Goal: Information Seeking & Learning: Learn about a topic

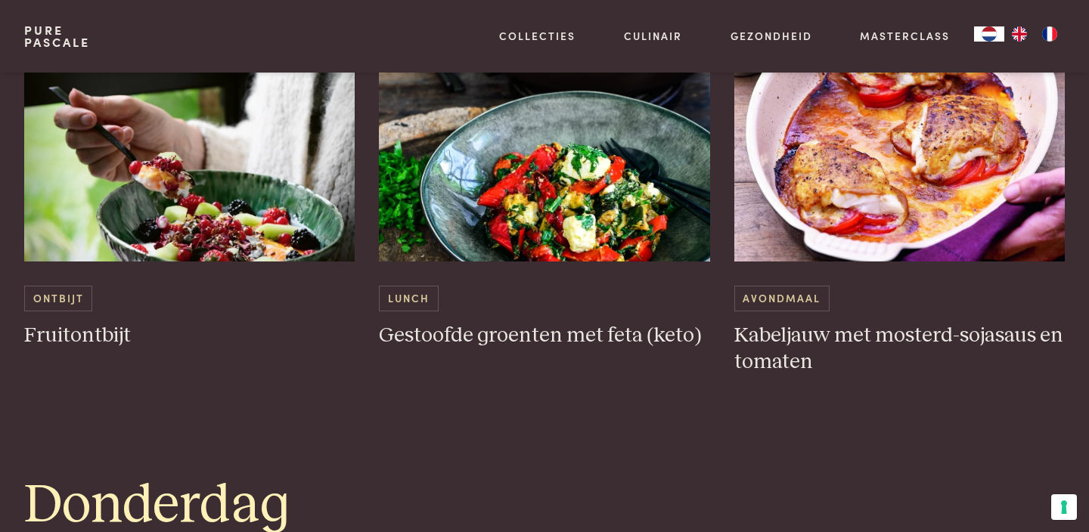
scroll to position [2194, 0]
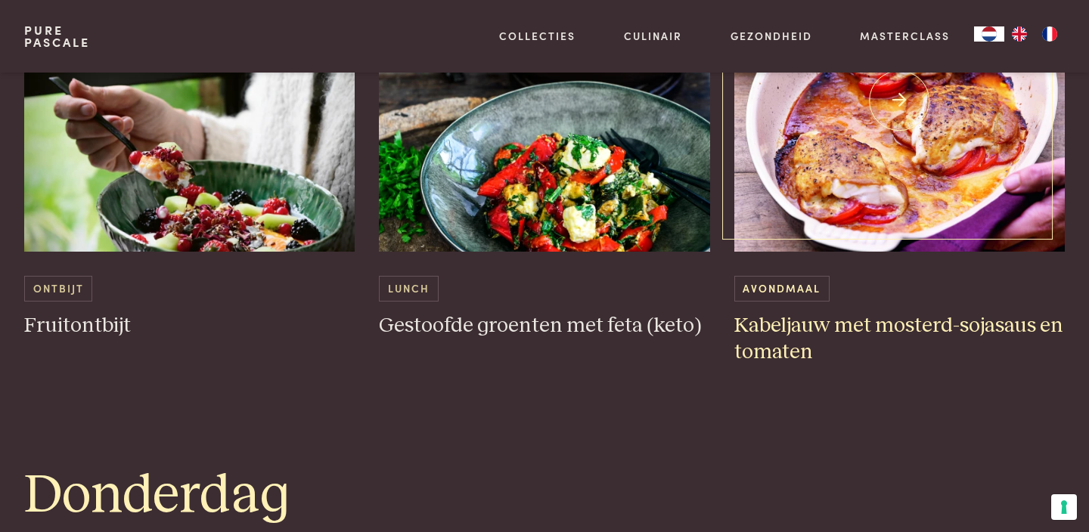
click at [867, 331] on h3 "Kabeljauw met mosterd-sojasaus en tomaten" at bounding box center [899, 339] width 331 height 52
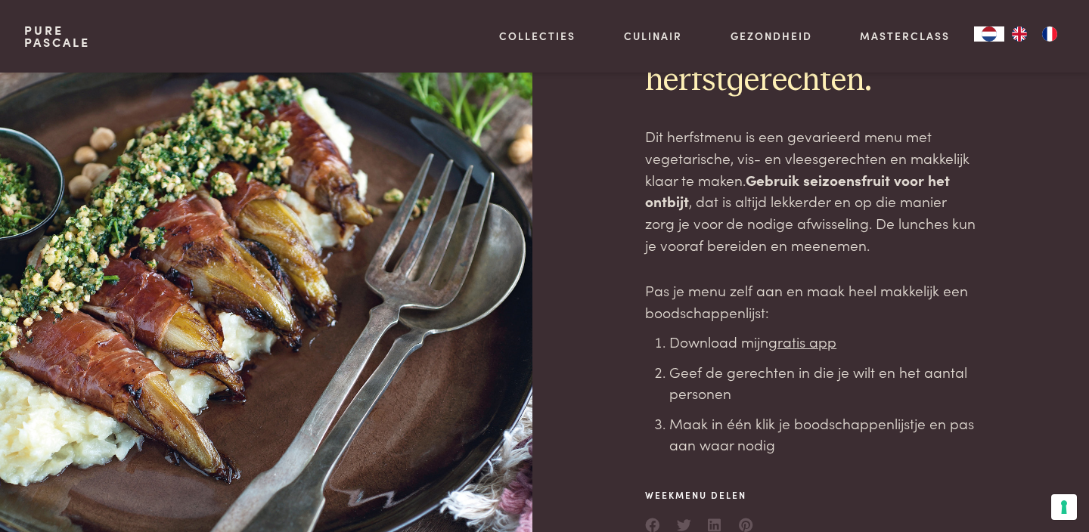
scroll to position [0, 0]
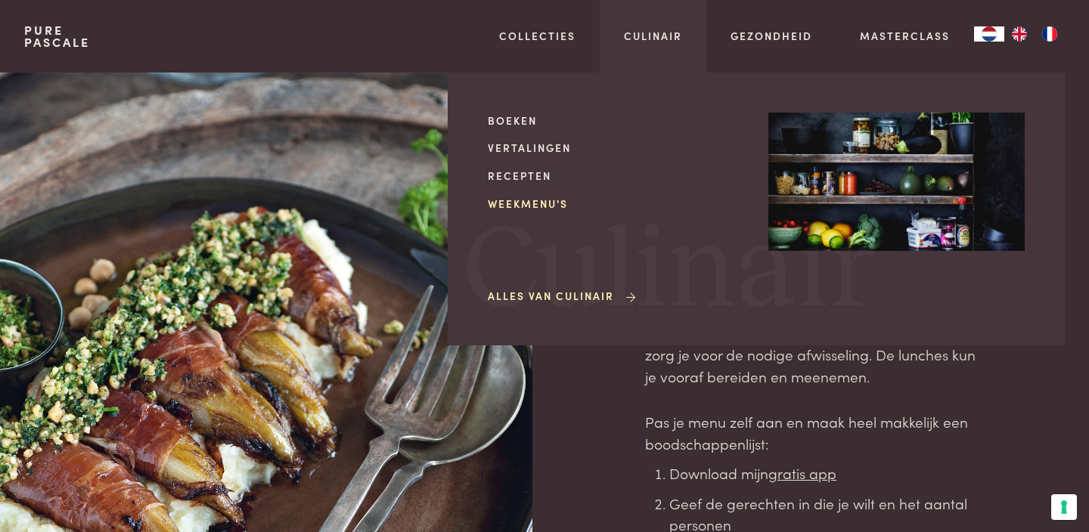
click at [529, 205] on link "Weekmenu's" at bounding box center [616, 204] width 256 height 16
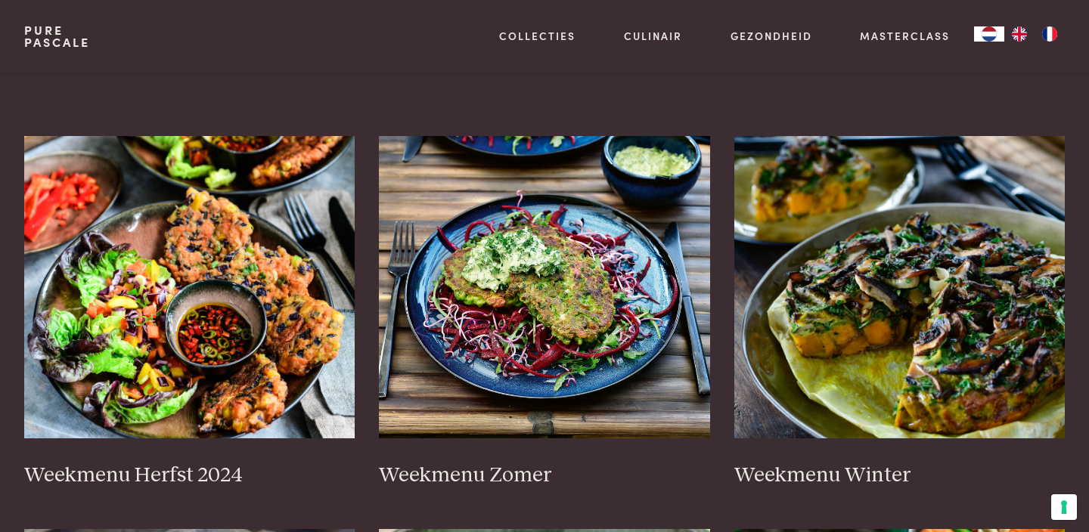
scroll to position [408, 0]
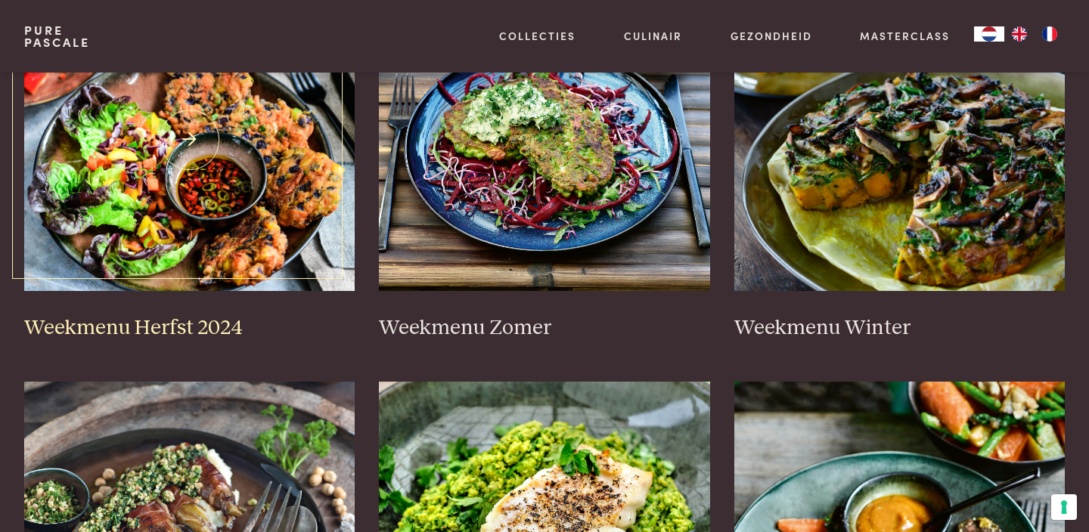
click at [229, 330] on h3 "Weekmenu Herfst 2024" at bounding box center [189, 328] width 331 height 26
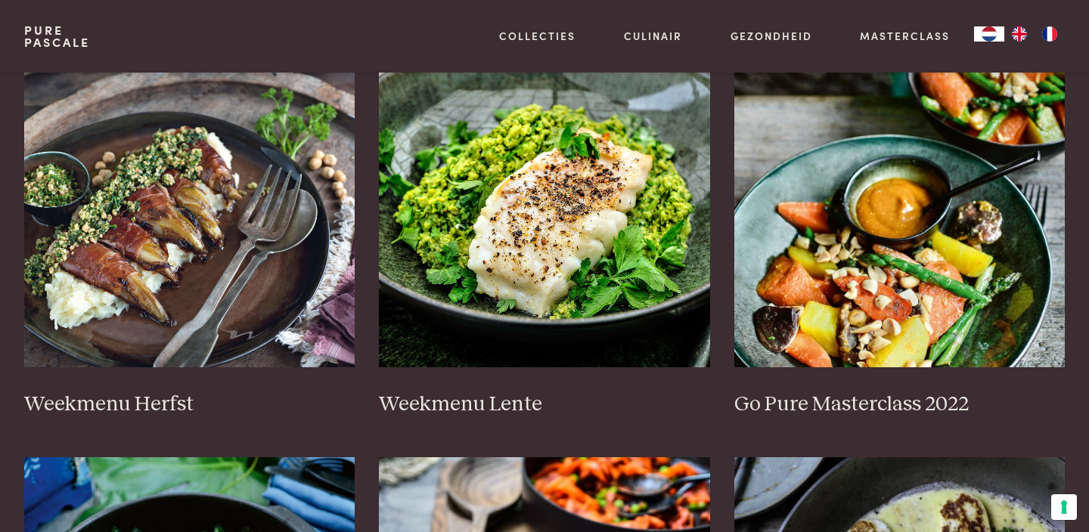
scroll to position [729, 0]
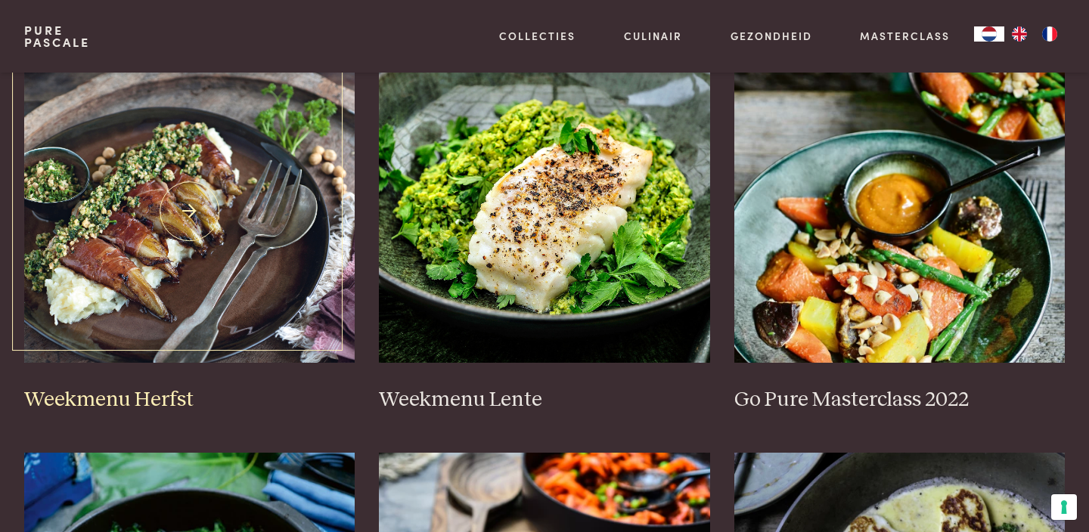
click at [169, 401] on h3 "Weekmenu Herfst" at bounding box center [189, 400] width 331 height 26
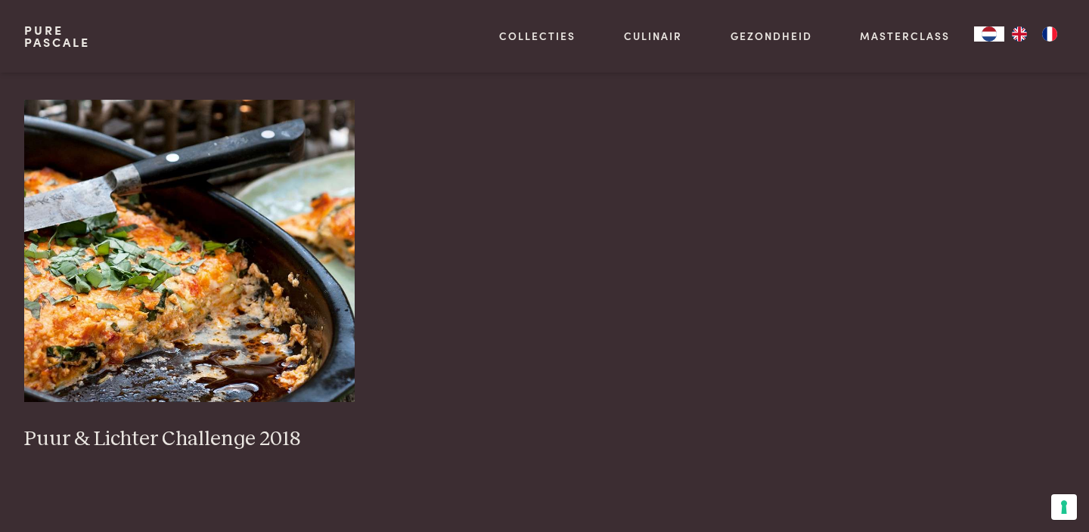
scroll to position [1488, 0]
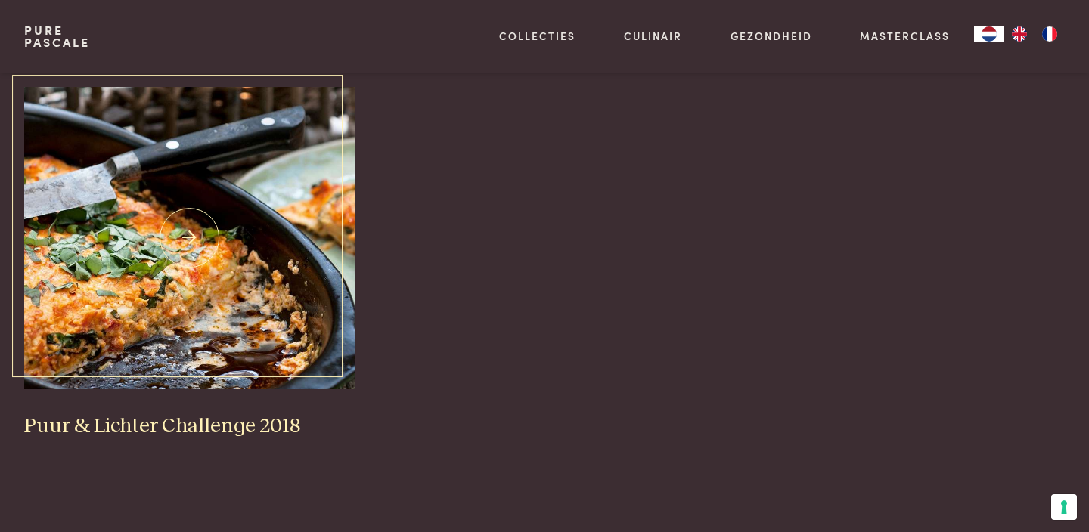
click at [192, 432] on h3 "Puur & Lichter Challenge 2018" at bounding box center [189, 427] width 331 height 26
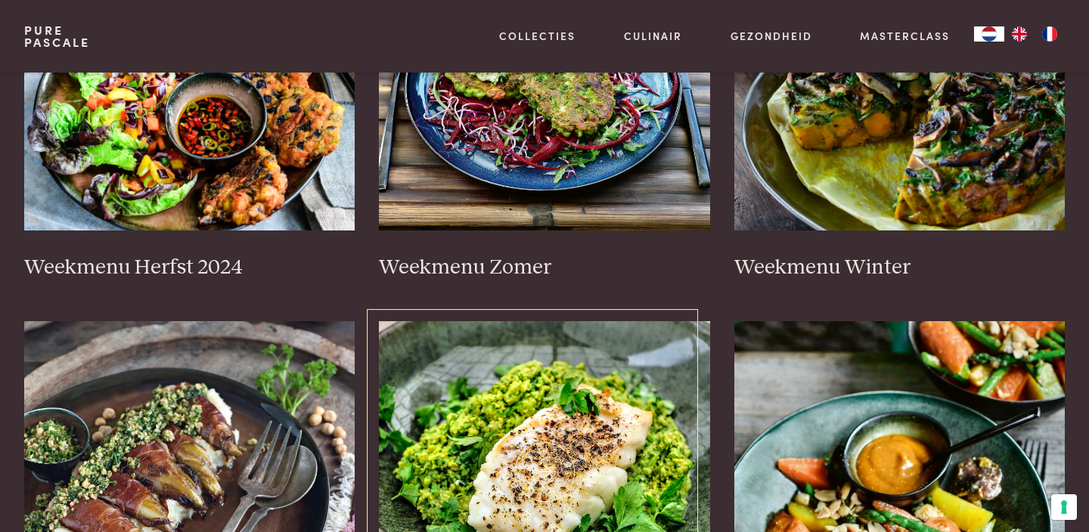
scroll to position [423, 0]
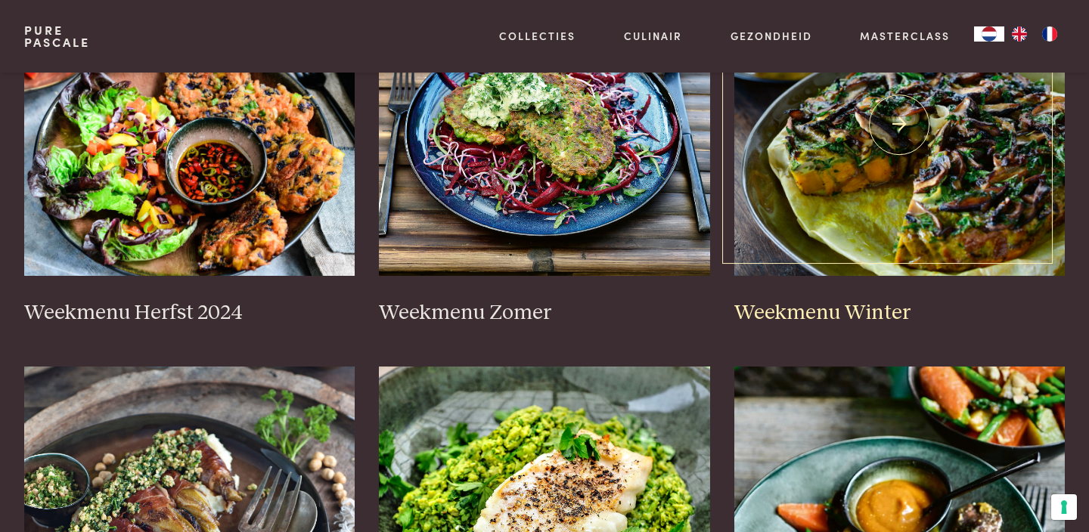
click at [815, 202] on img at bounding box center [899, 125] width 331 height 302
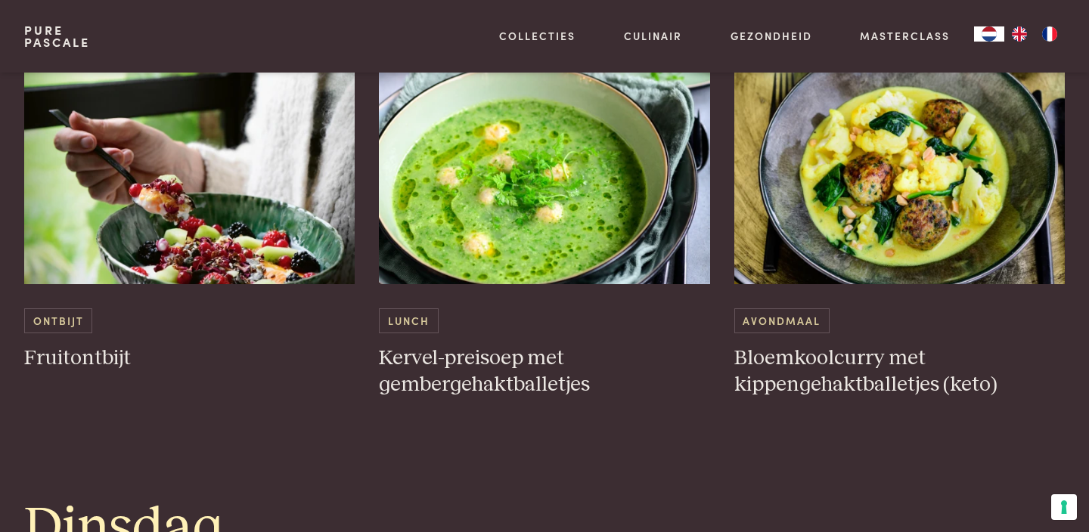
scroll to position [1003, 0]
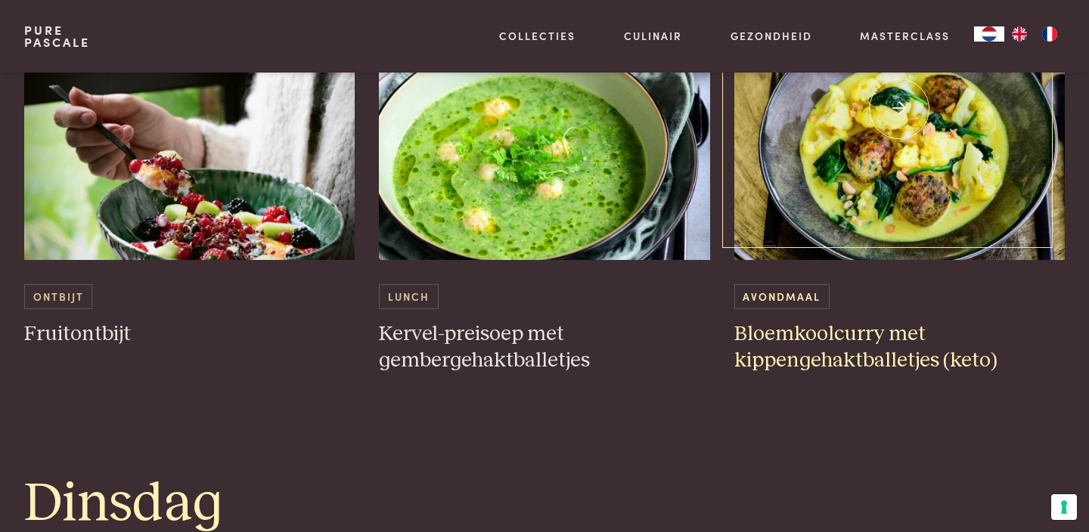
click at [848, 362] on h3 "Bloemkoolcurry met kippengehaktballetjes (keto)" at bounding box center [899, 347] width 331 height 52
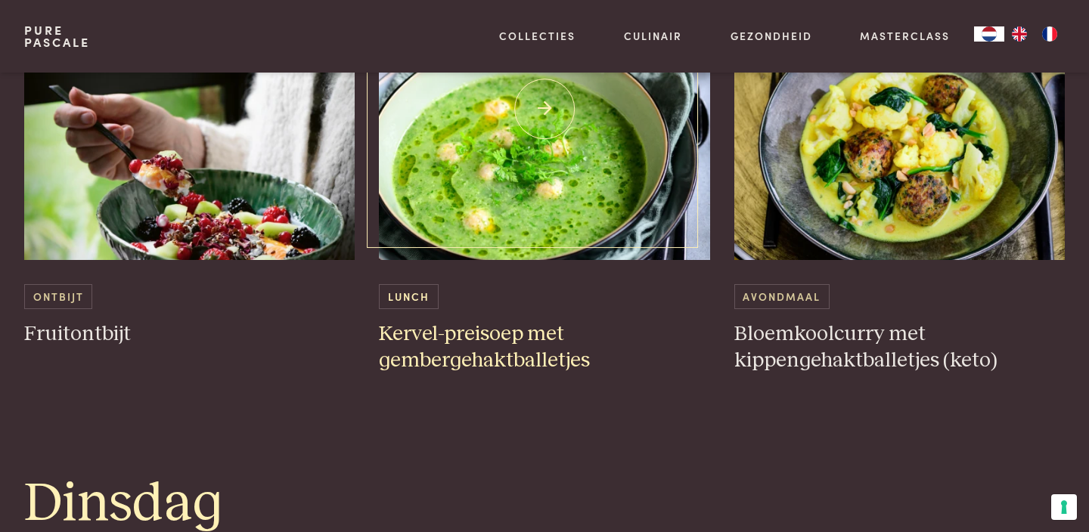
click at [563, 180] on img at bounding box center [544, 109] width 331 height 302
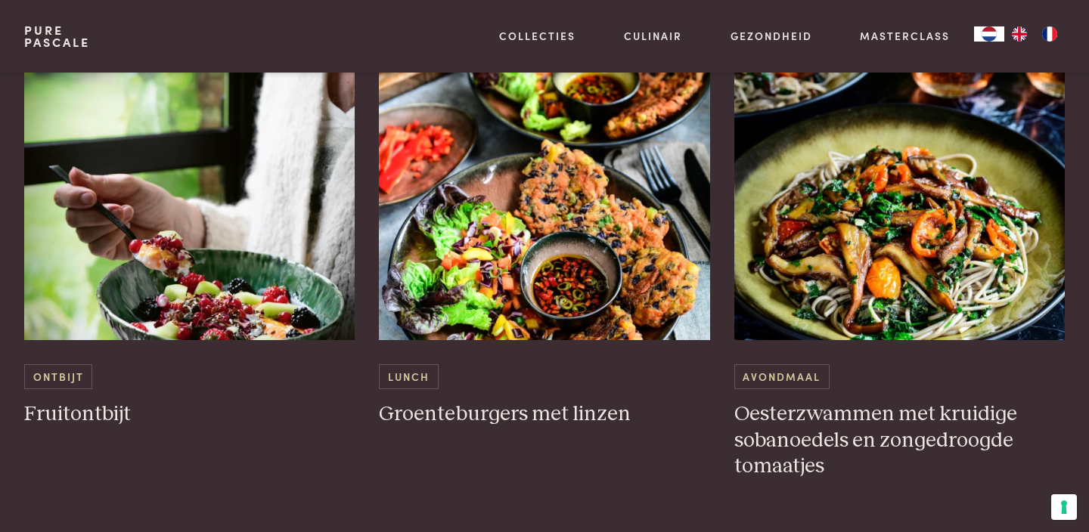
scroll to position [1558, 0]
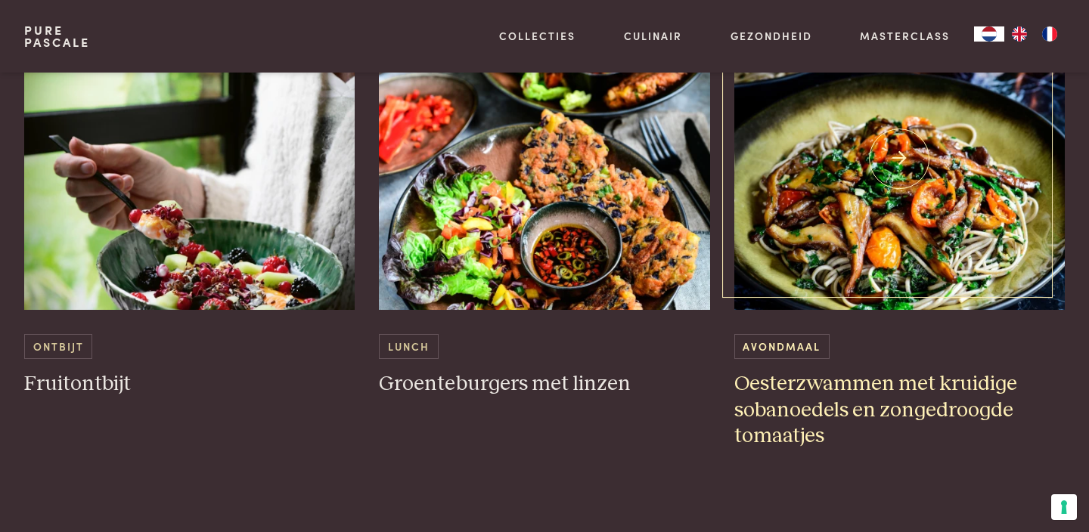
click at [930, 197] on img at bounding box center [899, 159] width 331 height 302
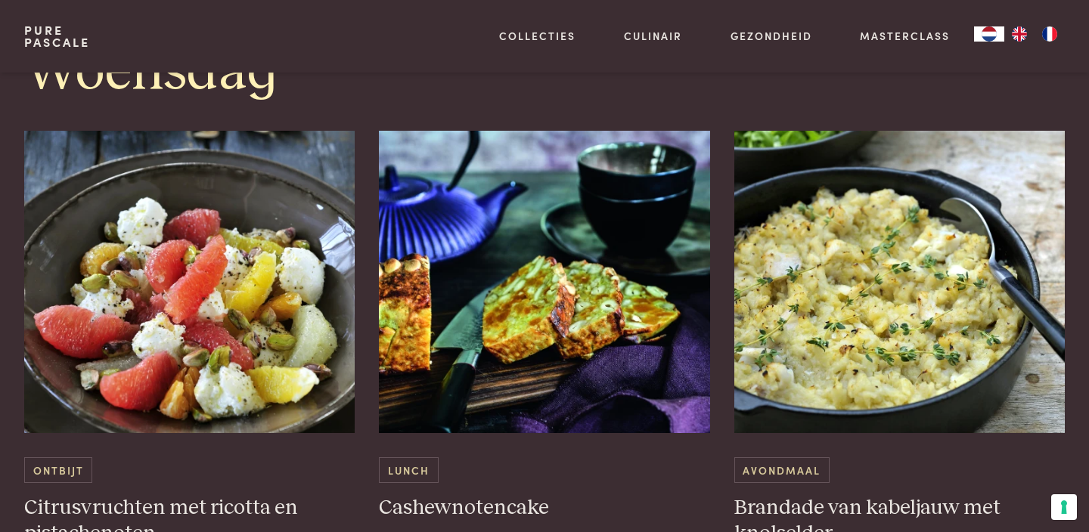
scroll to position [2174, 0]
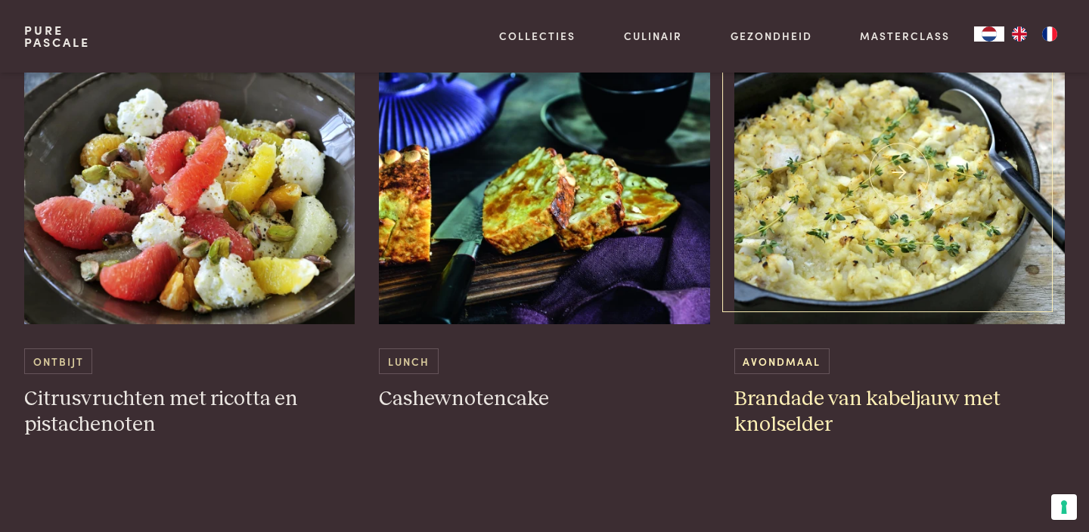
click at [798, 268] on img at bounding box center [899, 173] width 331 height 302
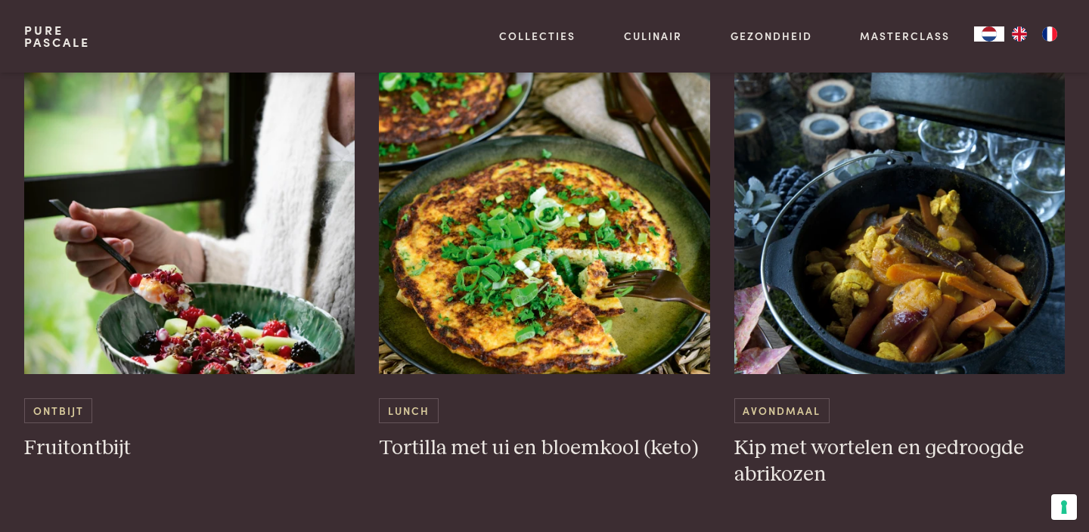
scroll to position [2770, 0]
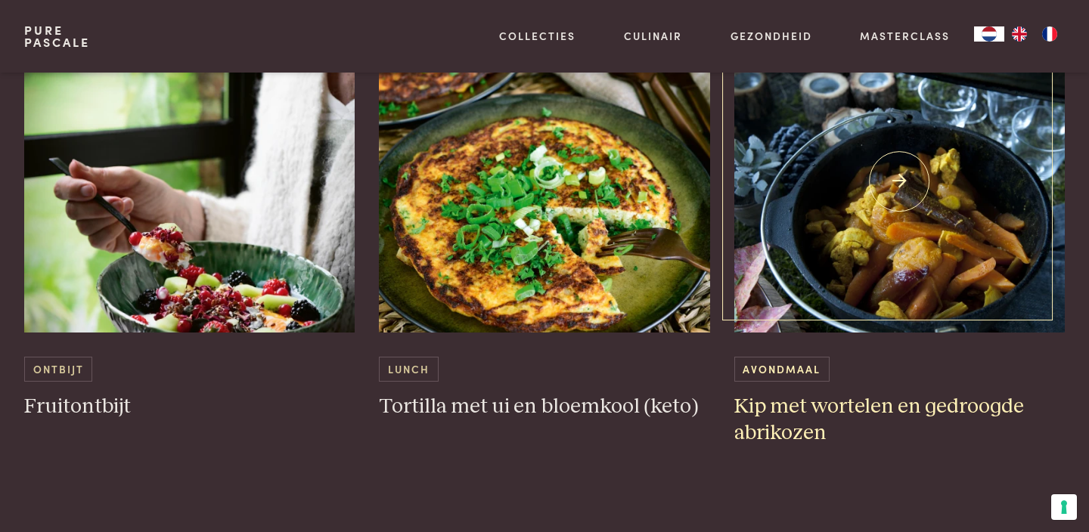
click at [948, 262] on img at bounding box center [899, 181] width 331 height 302
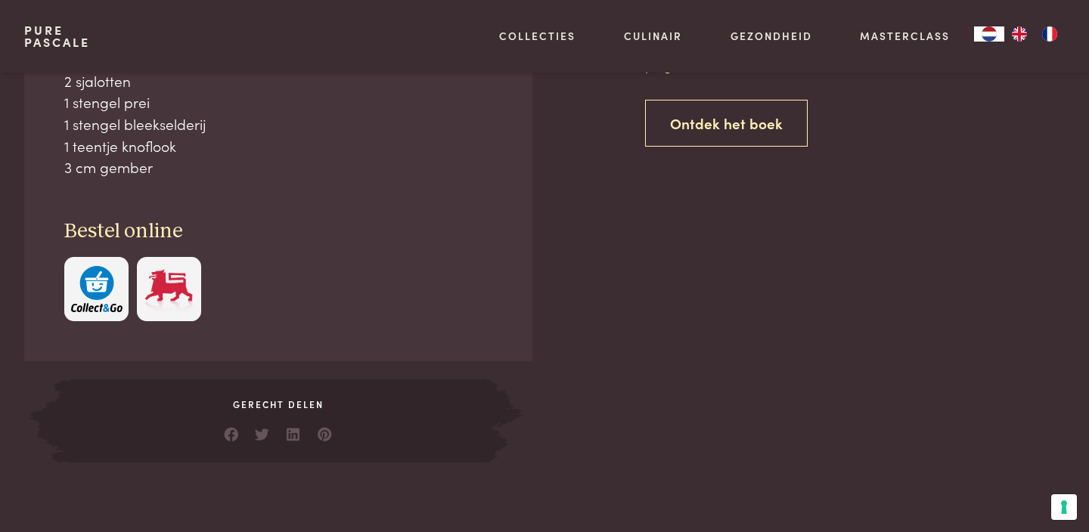
scroll to position [715, 0]
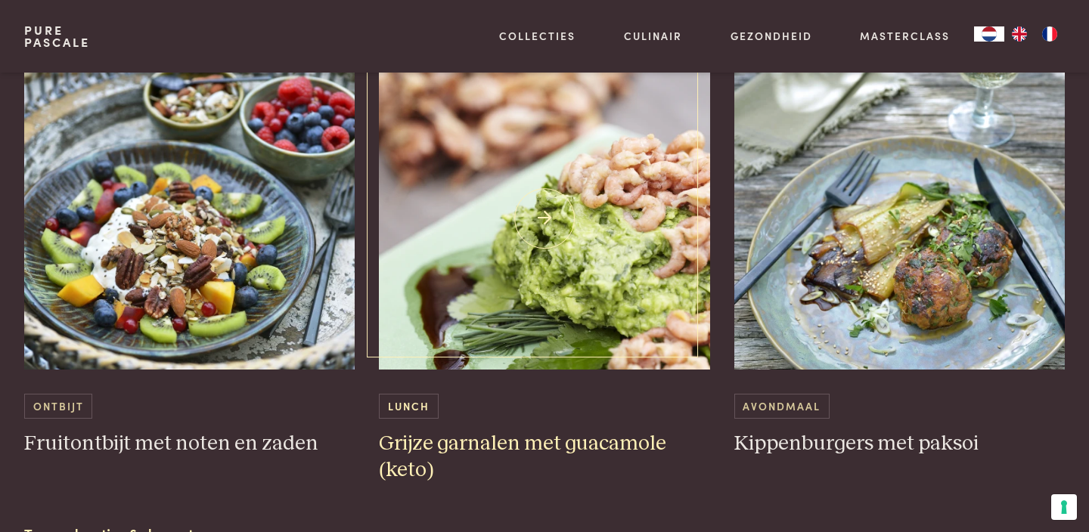
scroll to position [896, 0]
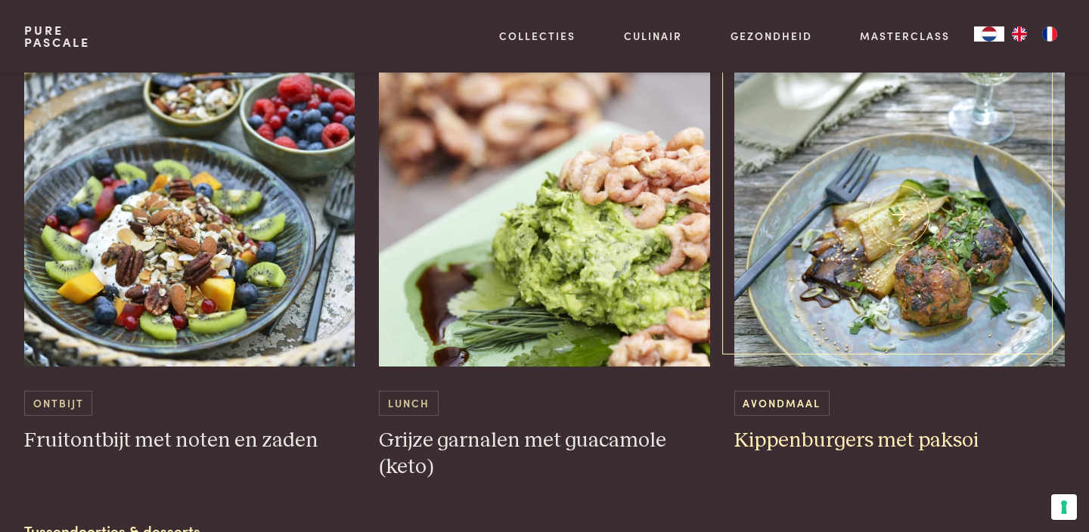
click at [885, 257] on img at bounding box center [899, 215] width 331 height 302
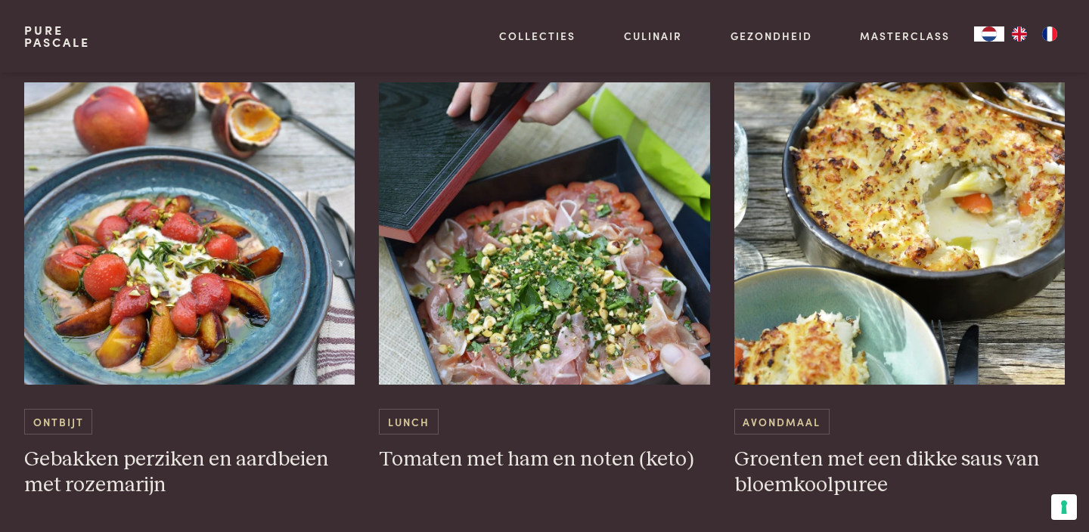
scroll to position [1764, 0]
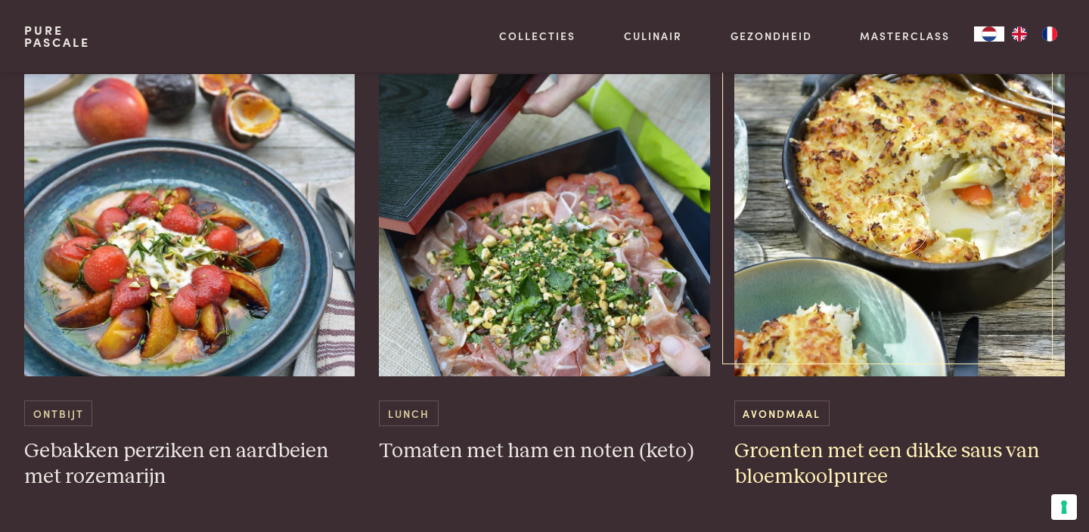
click at [807, 222] on img at bounding box center [899, 225] width 331 height 302
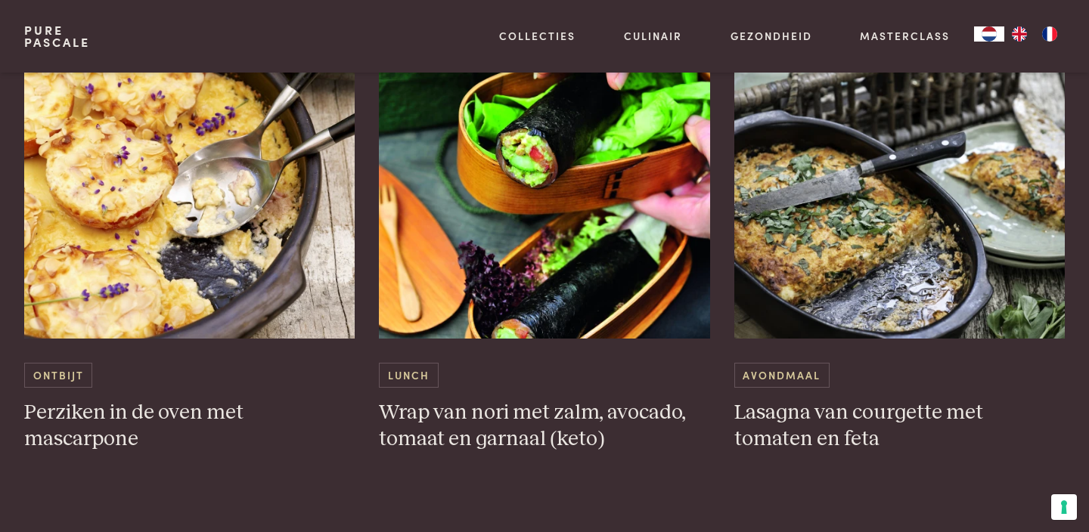
scroll to position [3319, 0]
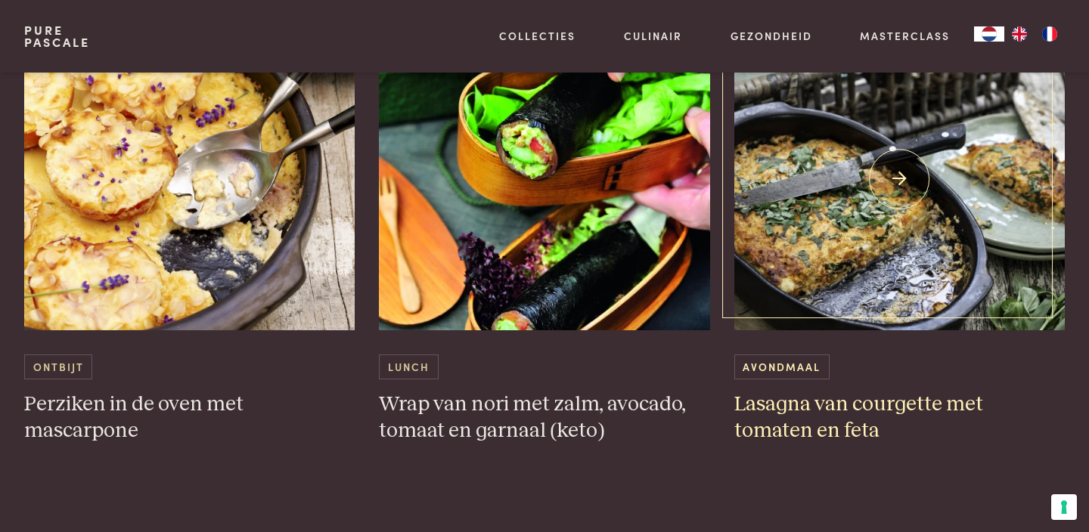
click at [814, 253] on img at bounding box center [899, 179] width 331 height 302
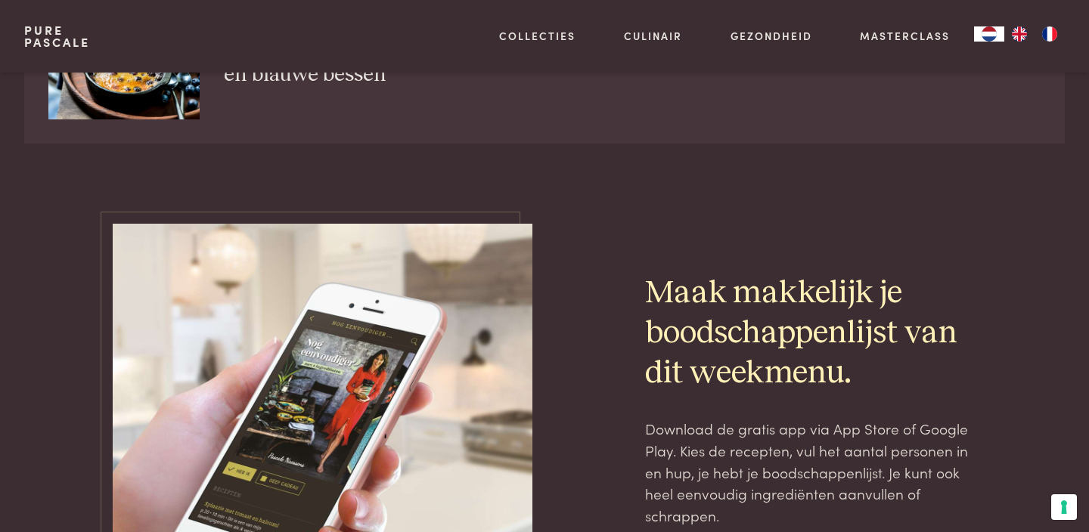
scroll to position [5901, 0]
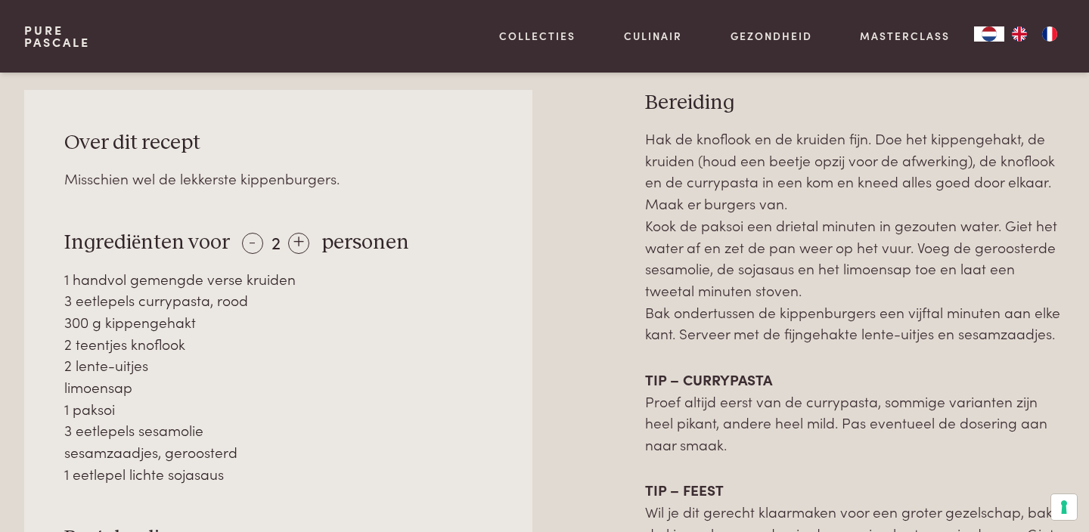
scroll to position [634, 0]
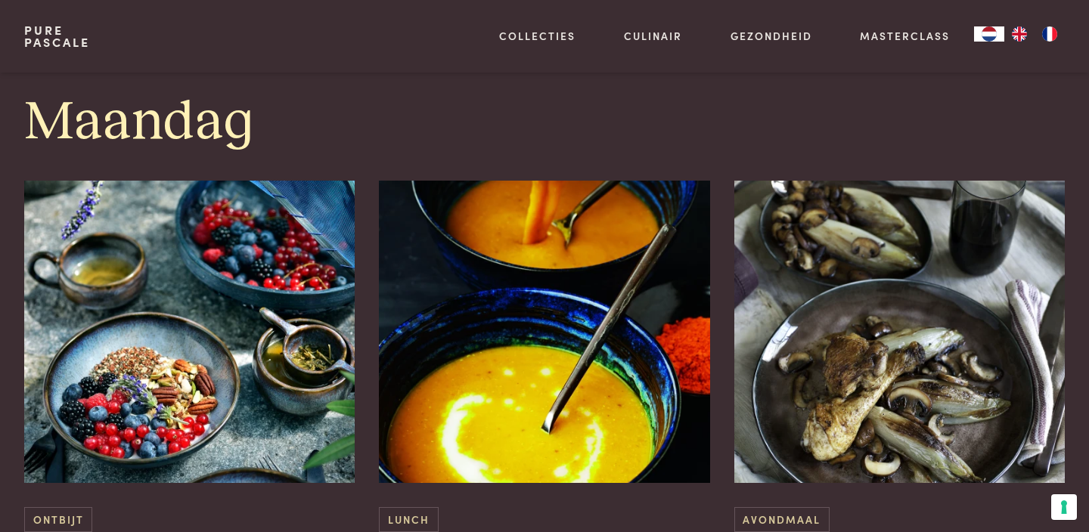
scroll to position [960, 0]
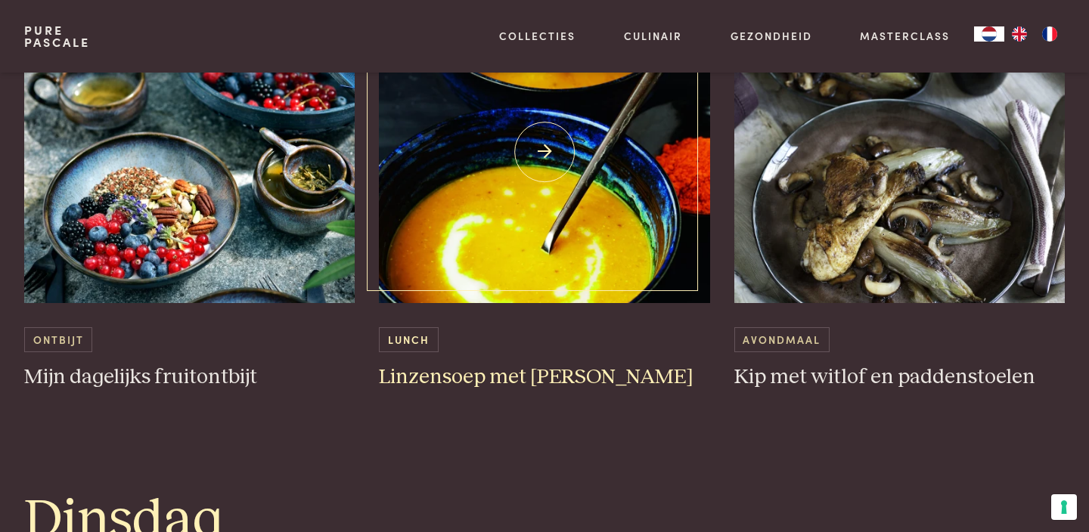
click at [522, 243] on img at bounding box center [544, 152] width 331 height 302
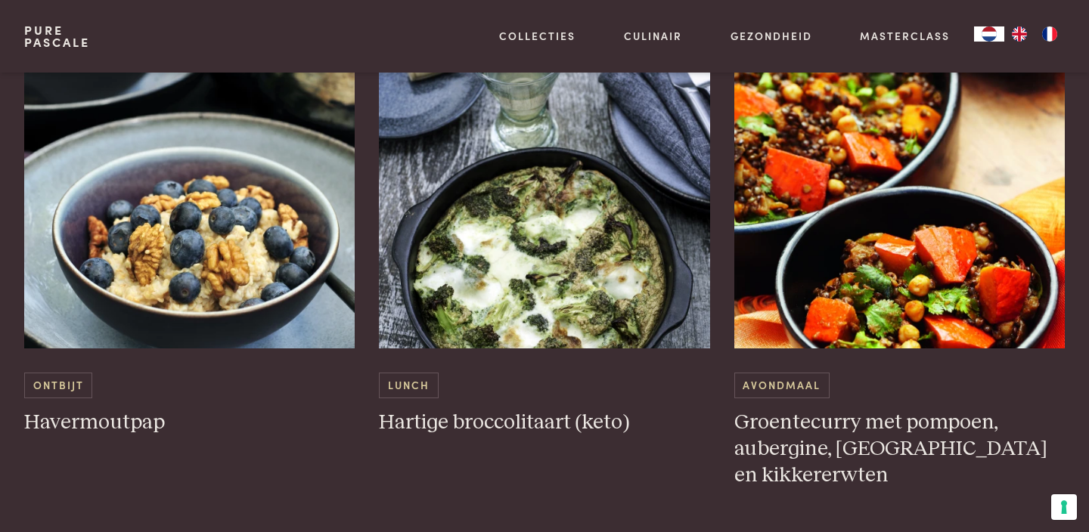
scroll to position [2107, 0]
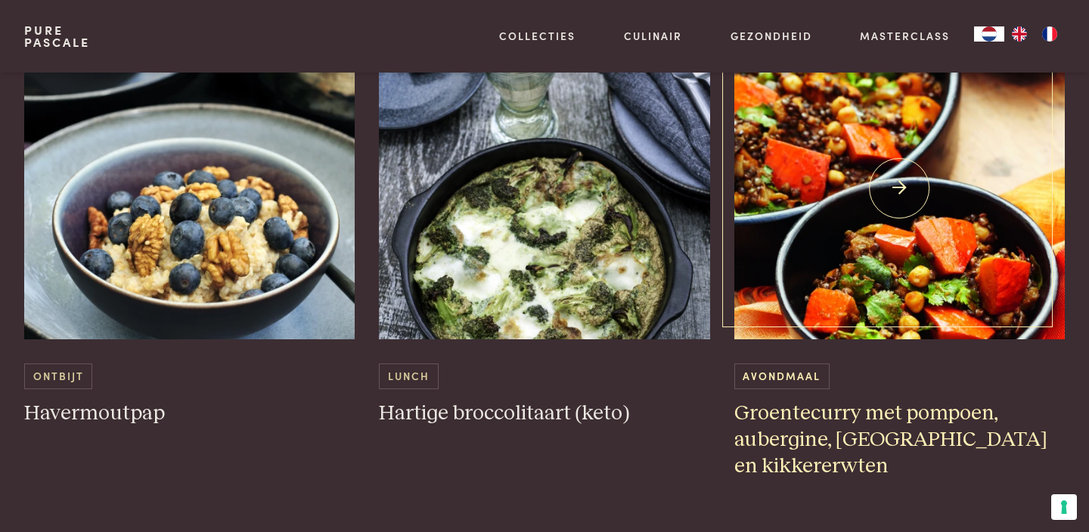
click at [806, 269] on img at bounding box center [899, 188] width 331 height 302
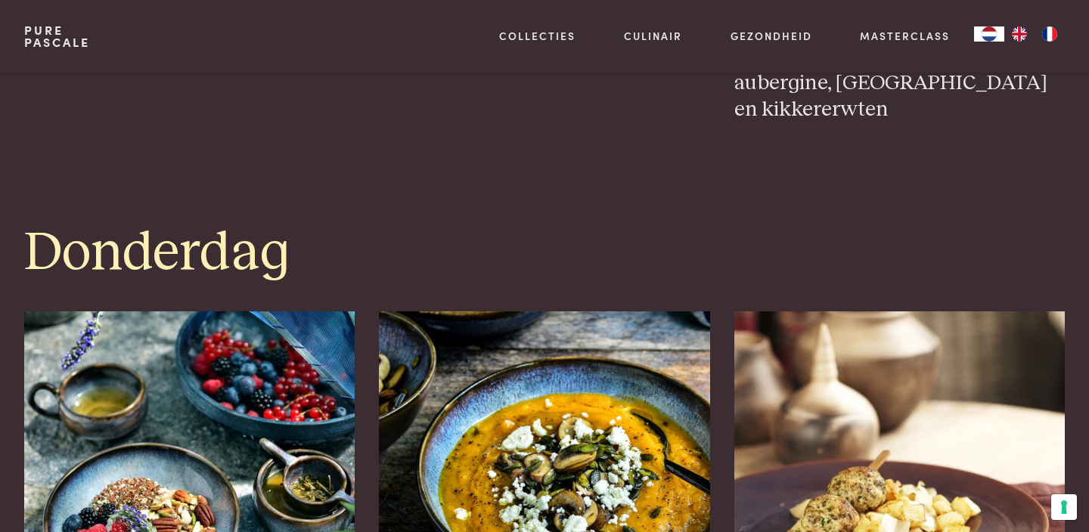
scroll to position [2693, 0]
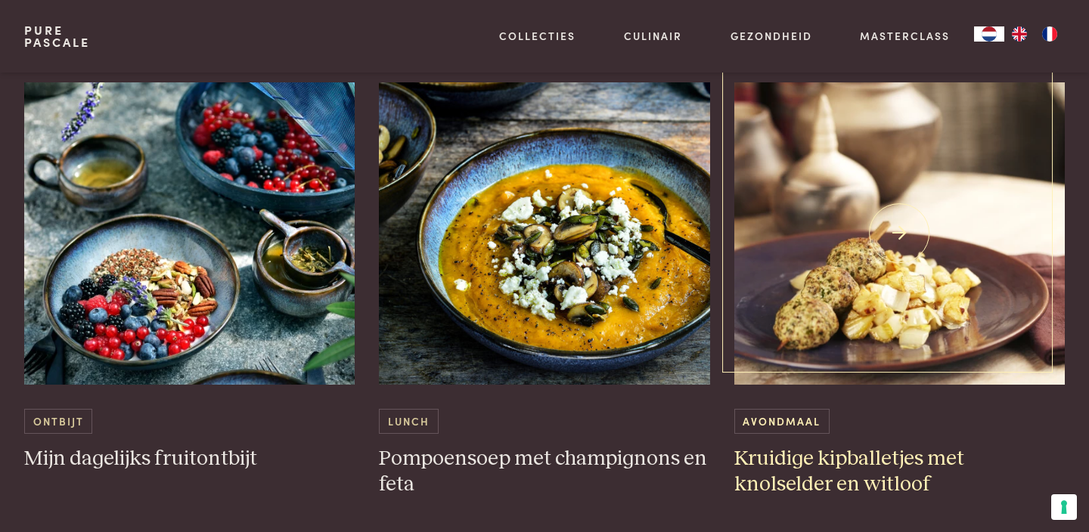
click at [912, 279] on img at bounding box center [899, 233] width 331 height 302
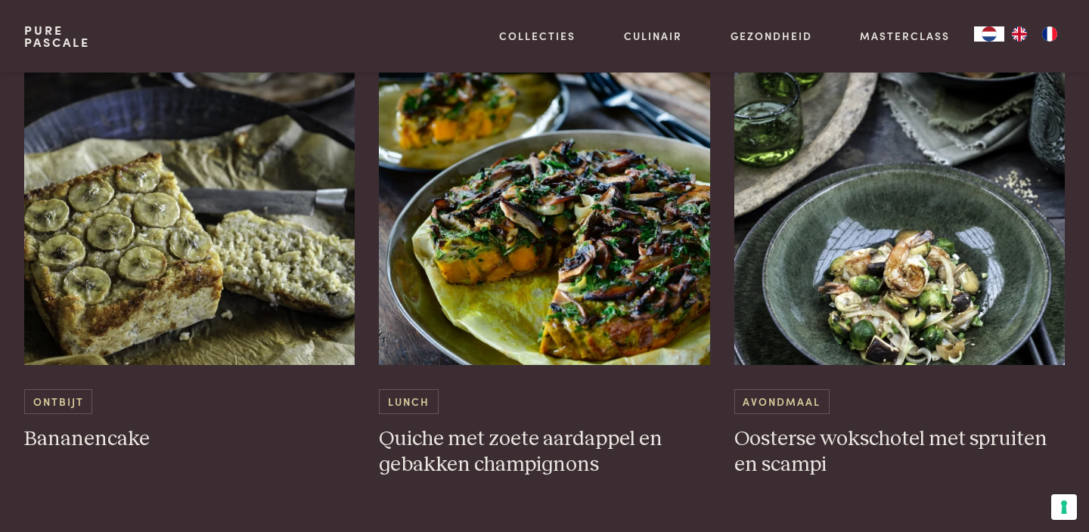
scroll to position [3318, 0]
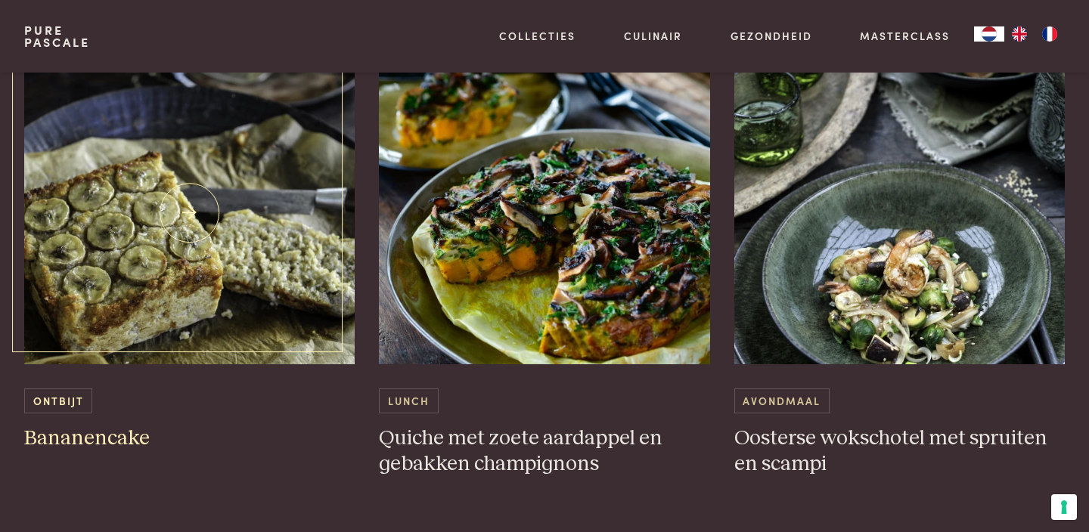
click at [76, 283] on img at bounding box center [189, 213] width 331 height 302
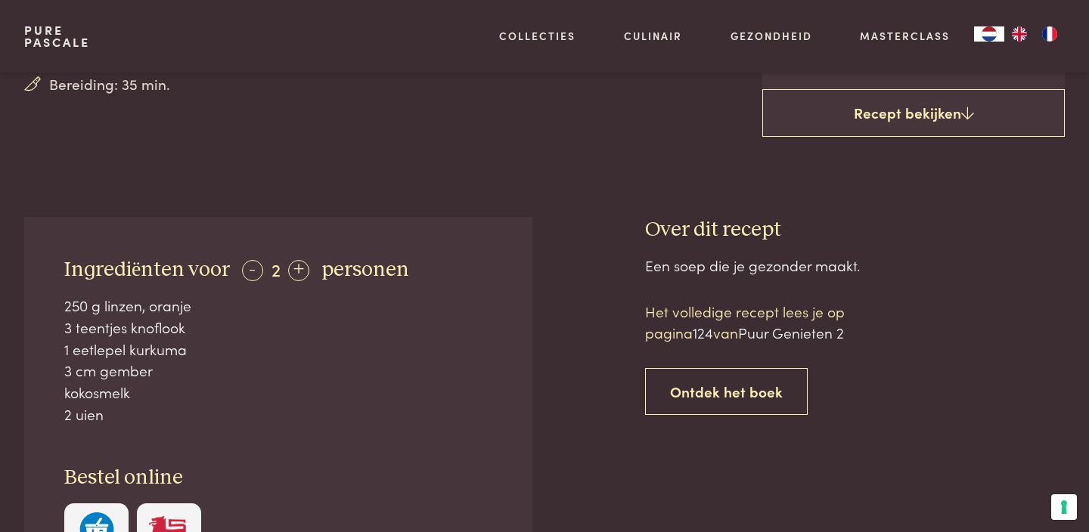
scroll to position [479, 0]
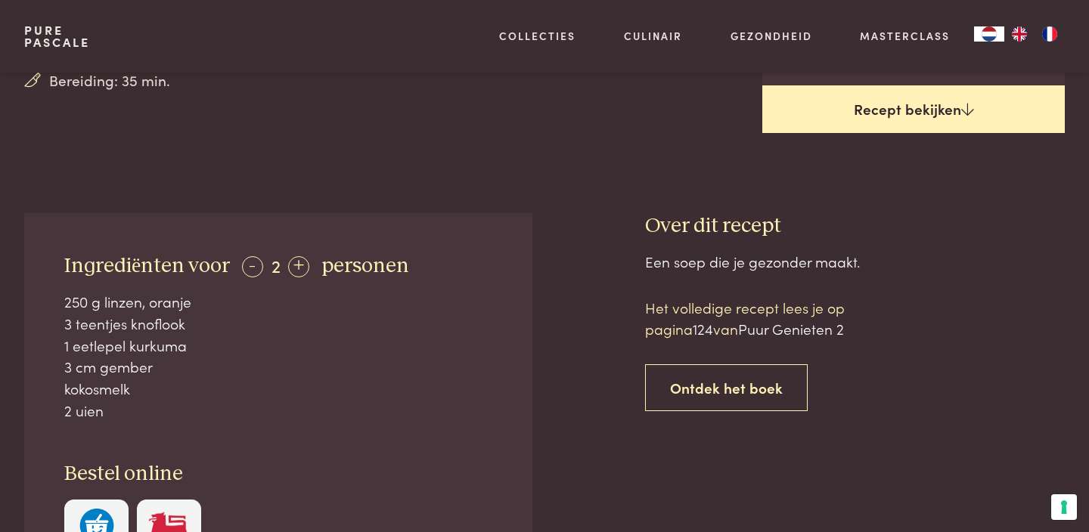
click at [929, 111] on link "Recept bekijken" at bounding box center [913, 109] width 302 height 48
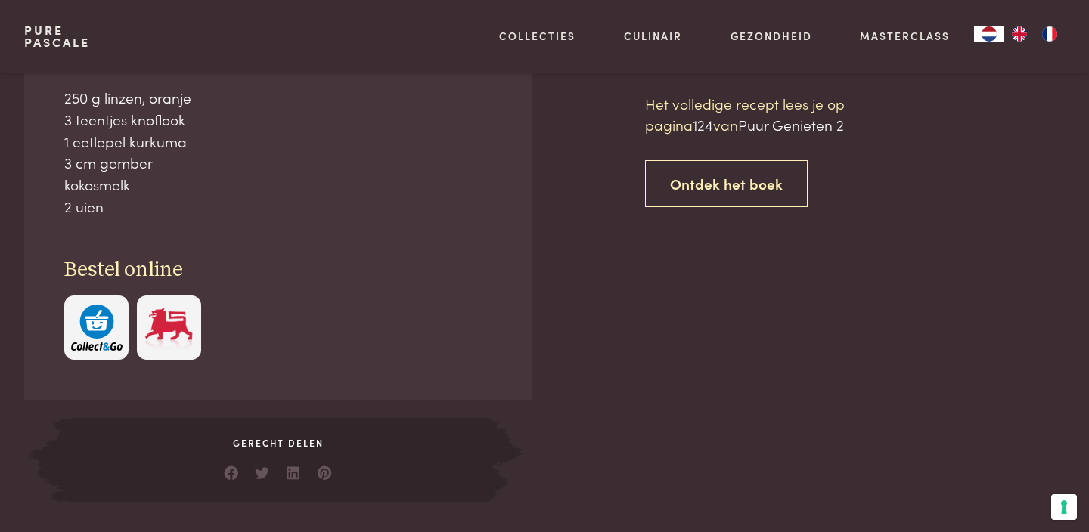
scroll to position [693, 0]
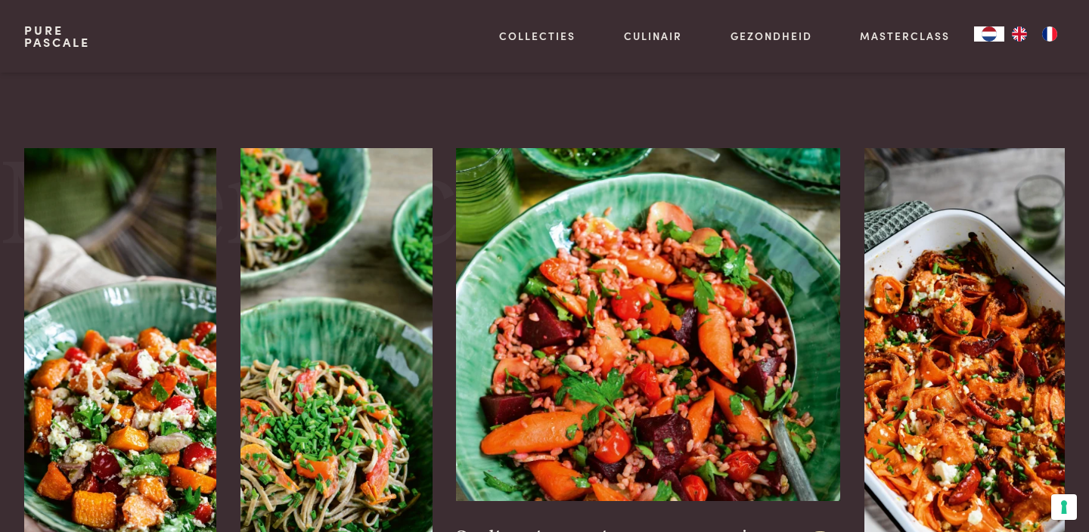
scroll to position [2103, 0]
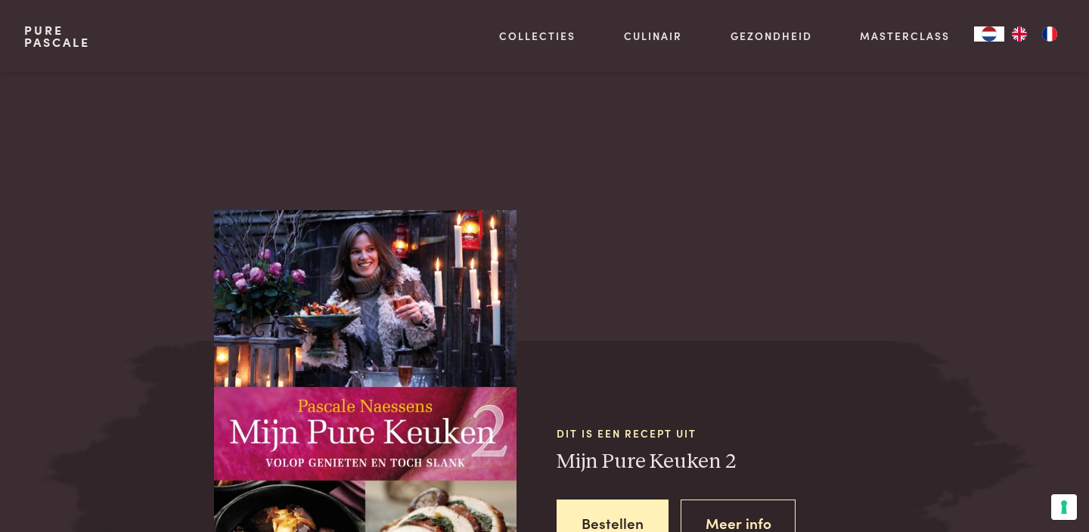
scroll to position [1384, 0]
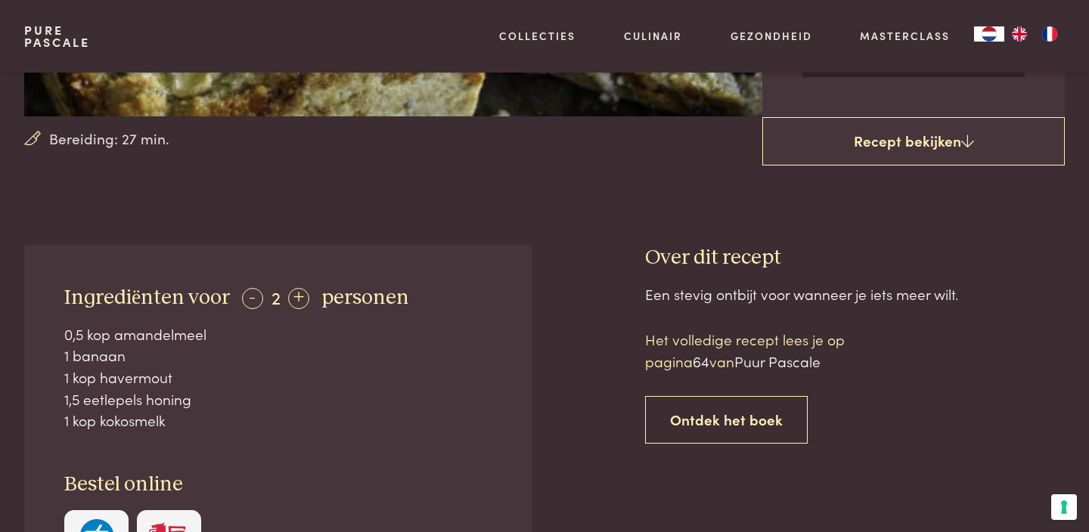
scroll to position [423, 0]
